Goal: Obtain resource: Download file/media

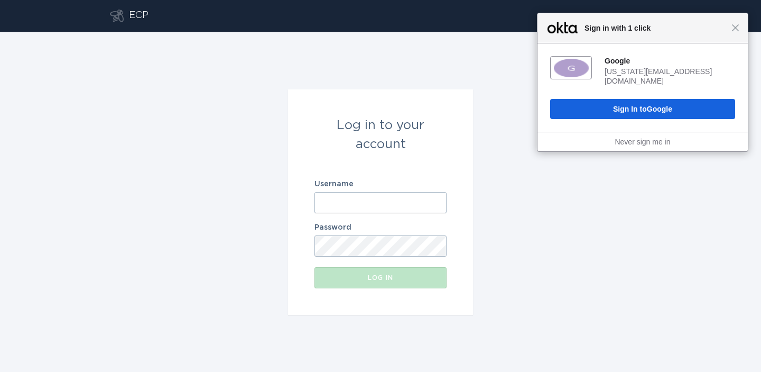
click at [593, 87] on div "Google [US_STATE][EMAIL_ADDRESS][DOMAIN_NAME] Sign In to Google" at bounding box center [643, 87] width 210 height 88
click at [355, 192] on input "Username" at bounding box center [381, 202] width 132 height 21
click at [289, 239] on form "Log in to your account Username [EMAIL_ADDRESS][DOMAIN_NAME] Password Log in" at bounding box center [380, 201] width 185 height 225
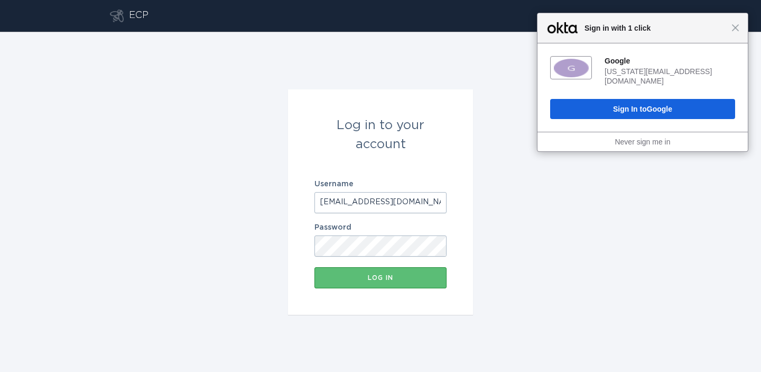
click at [296, 291] on form "Log in to your account Username [EMAIL_ADDRESS][DOMAIN_NAME] Password Log in" at bounding box center [380, 201] width 185 height 225
click at [341, 277] on div "Log in" at bounding box center [381, 277] width 122 height 6
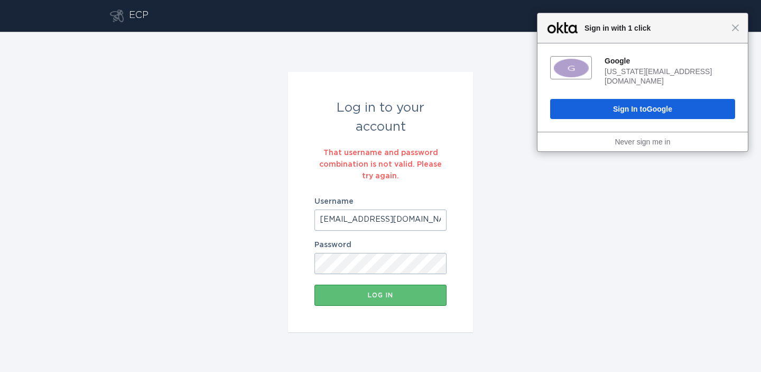
click at [428, 216] on body "Close Sign in with 1 click Google [US_STATE][EMAIL_ADDRESS][DOMAIN_NAME] Sign I…" at bounding box center [380, 186] width 761 height 372
click at [315, 284] on button "Log in" at bounding box center [381, 294] width 132 height 21
click at [415, 220] on input "[EMAIL_ADDRESS]" at bounding box center [381, 219] width 132 height 21
type input "[EMAIL_ADDRESS][DOMAIN_NAME]"
click at [315, 284] on button "Log in" at bounding box center [381, 294] width 132 height 21
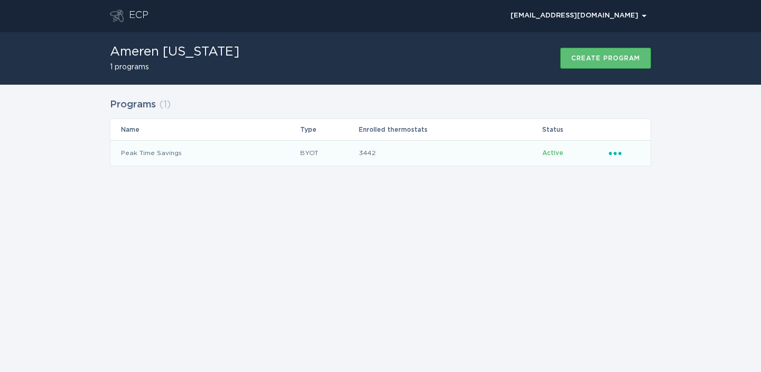
click at [615, 150] on icon "Ellipsis" at bounding box center [616, 151] width 15 height 9
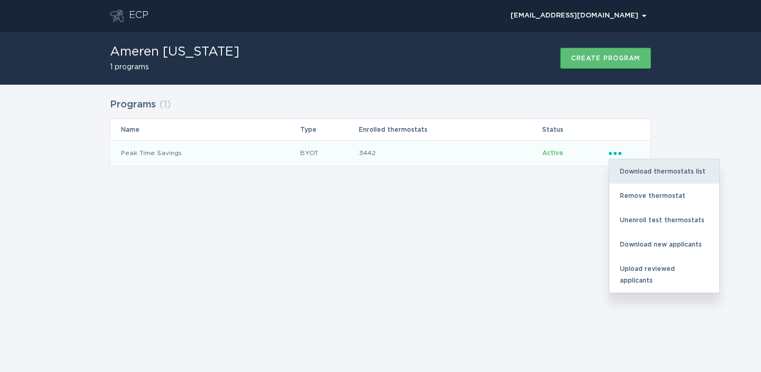
click at [629, 169] on div "Download thermostats list" at bounding box center [665, 171] width 110 height 24
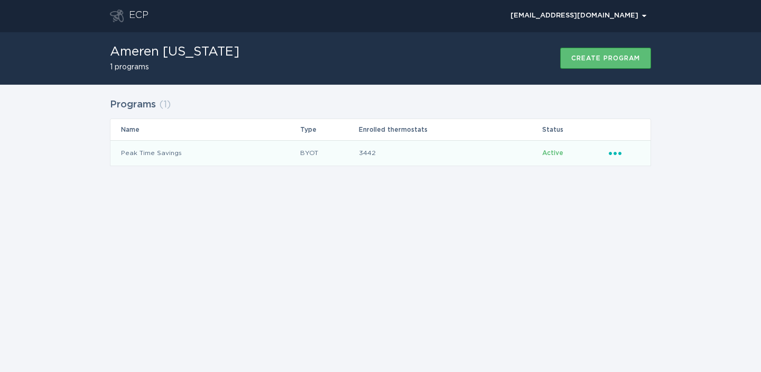
click at [628, 169] on div "Programs ( 1 ) Name Type Enrolled thermostats Status Peak Time Savings BYOT 344…" at bounding box center [380, 138] width 541 height 87
click at [625, 166] on div "Programs ( 1 ) Name Type Enrolled thermostats Status Peak Time Savings BYOT 344…" at bounding box center [380, 138] width 541 height 87
click at [623, 161] on td "Ellipsis" at bounding box center [630, 152] width 42 height 25
